Goal: Task Accomplishment & Management: Manage account settings

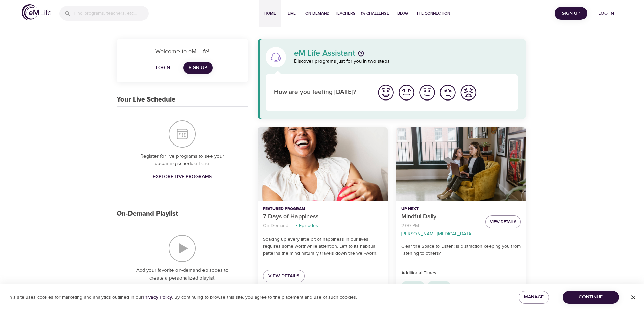
click at [163, 67] on span "Login" at bounding box center [163, 68] width 16 height 8
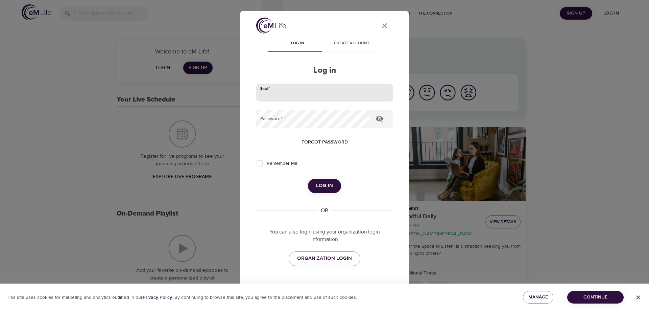
click at [283, 95] on input "email" at bounding box center [324, 92] width 137 height 18
type input "h"
type input "[PERSON_NAME][EMAIL_ADDRESS][PERSON_NAME][DOMAIN_NAME]"
click at [308, 178] on button "Log in" at bounding box center [324, 185] width 33 height 14
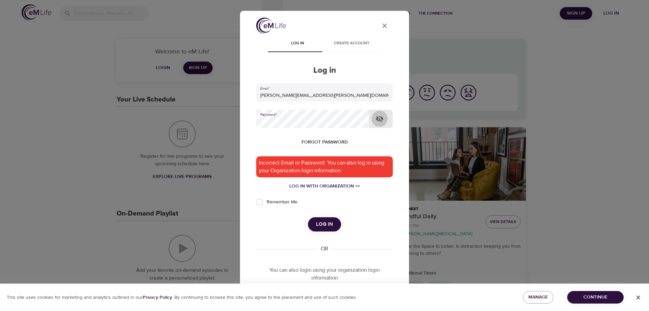
click at [379, 118] on icon "button" at bounding box center [379, 119] width 8 height 8
click at [308, 217] on button "Log in" at bounding box center [324, 224] width 33 height 14
click at [313, 187] on div "Log in with Organization >>" at bounding box center [324, 185] width 137 height 7
